Goal: Check status

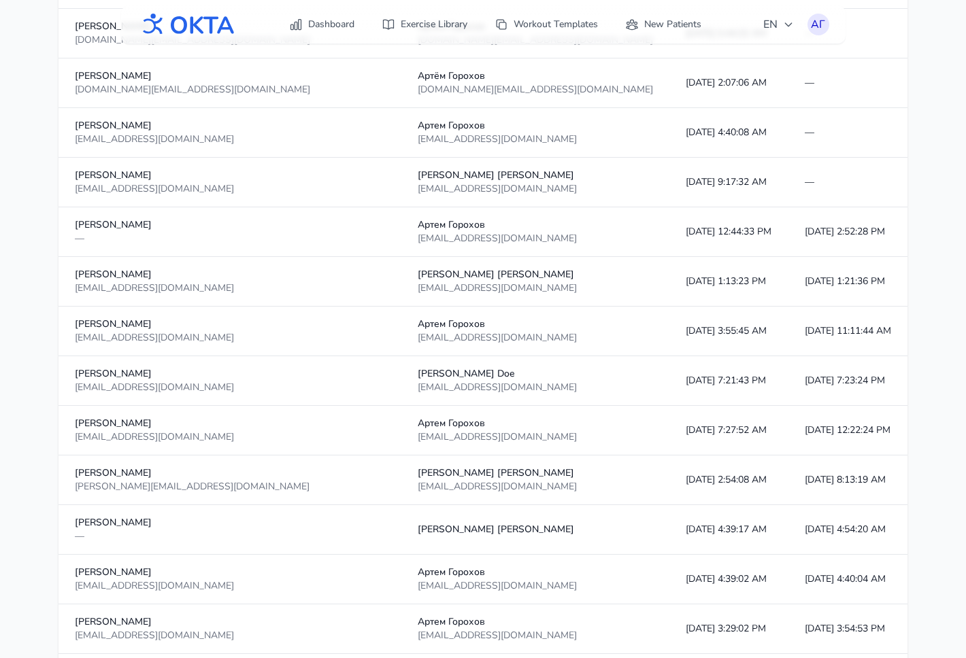
scroll to position [1131, 0]
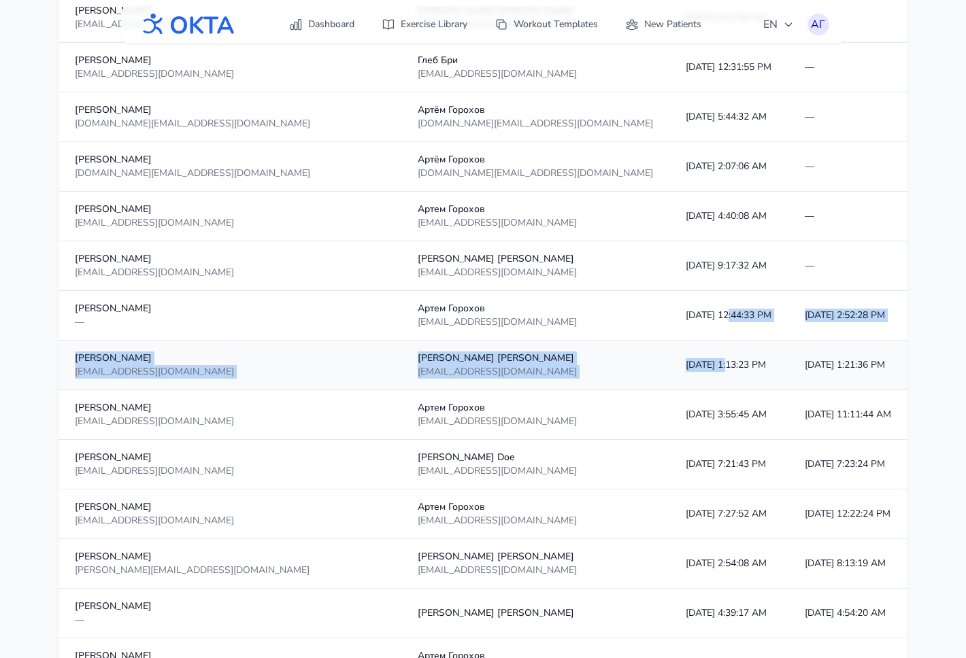
drag, startPoint x: 532, startPoint y: 314, endPoint x: 535, endPoint y: 365, distance: 51.1
click at [535, 365] on tbody "Алексей Осипов aleksey.osipov.2007@mail.ru Михаил Кривов krivovmm@gmail.com 10/…" at bounding box center [510, 490] width 904 height 2482
click at [669, 365] on td "10/13/2025, 1:13:23 PM" at bounding box center [728, 366] width 119 height 50
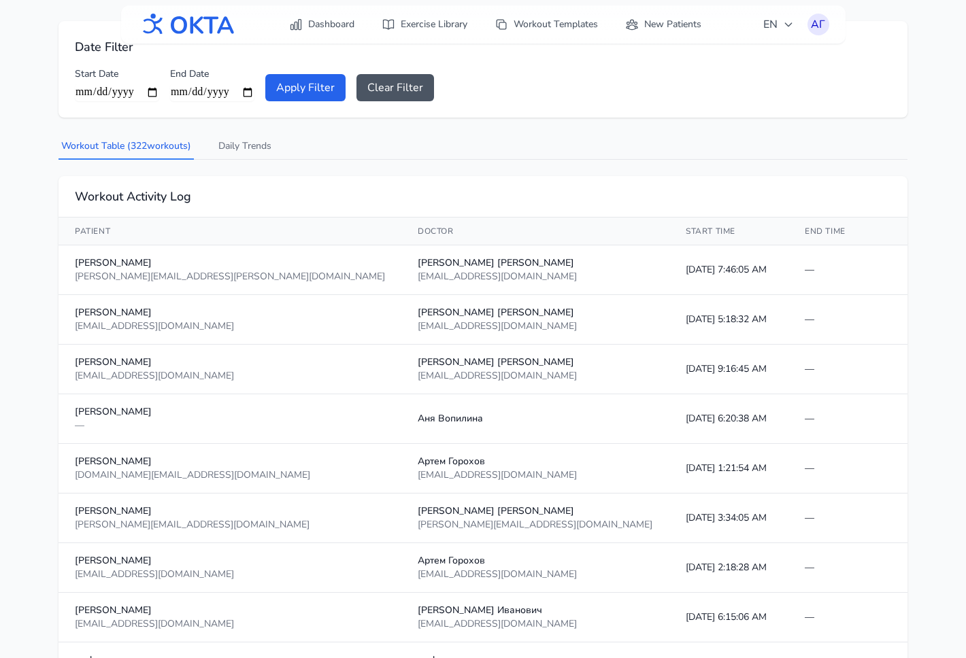
scroll to position [0, 0]
